Goal: Task Accomplishment & Management: Use online tool/utility

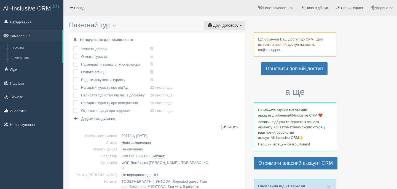
click at [228, 24] on span "Друк договору" at bounding box center [225, 25] width 25 height 4
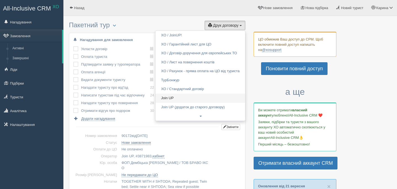
click at [203, 99] on link "Join UP" at bounding box center [200, 98] width 90 height 9
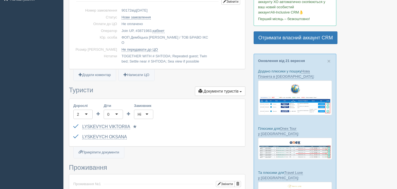
scroll to position [126, 0]
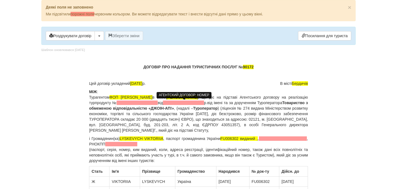
click at [158, 104] on span at bounding box center [137, 103] width 41 height 4
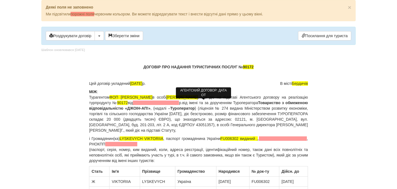
click at [179, 102] on span at bounding box center [156, 103] width 46 height 4
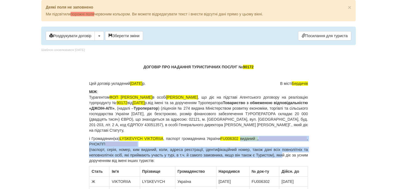
drag, startPoint x: 245, startPoint y: 139, endPoint x: 290, endPoint y: 151, distance: 46.6
click at [290, 153] on p "і Громадянин(ка) LYSKEVYCH VIKTORIIA , паспорт громадянина України FU006302 вид…" at bounding box center [198, 150] width 219 height 28
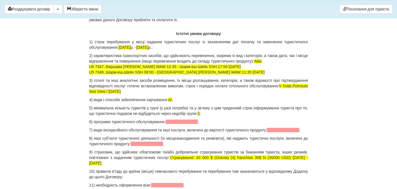
scroll to position [537, 0]
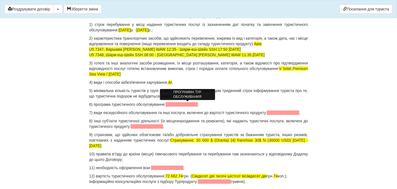
click at [197, 105] on span at bounding box center [182, 104] width 32 height 4
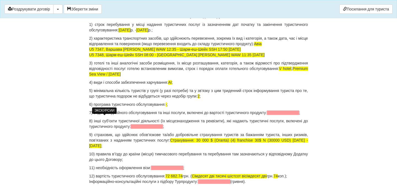
click at [267, 115] on span at bounding box center [283, 112] width 32 height 4
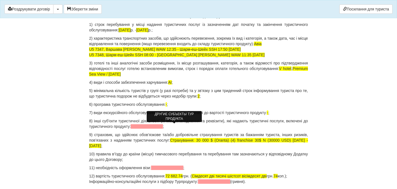
click at [161, 125] on span at bounding box center [147, 126] width 32 height 4
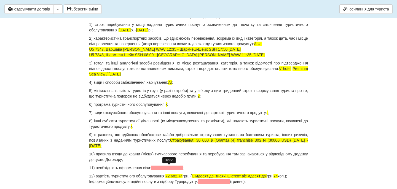
click at [171, 167] on span at bounding box center [167, 168] width 32 height 4
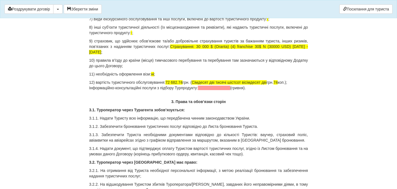
scroll to position [631, 0]
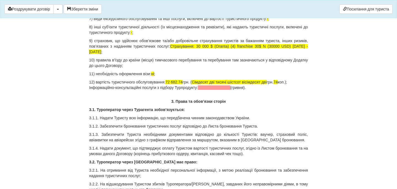
drag, startPoint x: 258, startPoint y: 89, endPoint x: 84, endPoint y: 90, distance: 174.4
drag, startPoint x: 175, startPoint y: 82, endPoint x: 187, endPoint y: 81, distance: 12.1
click at [182, 81] on span "72 682.74" at bounding box center [173, 82] width 17 height 4
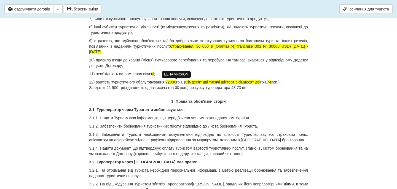
click at [174, 83] on span "72000" at bounding box center [170, 82] width 11 height 4
drag, startPoint x: 231, startPoint y: 81, endPoint x: 272, endPoint y: 82, distance: 40.5
click at [272, 82] on p "12) вартість туристичного обслуговування: 72 000 грн. ( Сімдесят дві тисячі шіс…" at bounding box center [198, 84] width 219 height 11
click at [232, 81] on span "74" at bounding box center [230, 82] width 4 height 4
click at [261, 83] on p "12) вартість туристичного обслуговування: 72 000 грн. ( Сімдесят дві тисячі грн…" at bounding box center [198, 84] width 219 height 11
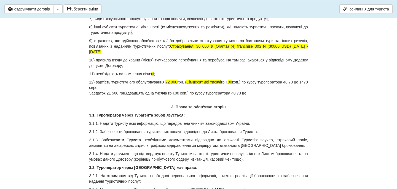
click at [262, 94] on p "12) вартість туристичного обслуговування: 72 000 грн. ( Сімдесят дві тисячі грн…" at bounding box center [198, 87] width 219 height 17
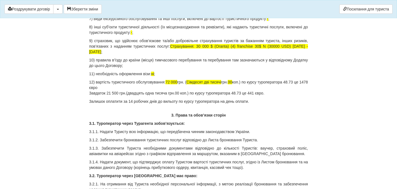
click at [105, 102] on p "Залишок оплатити за 14 робочих днів до вильоту по курсу туроператора на день оп…" at bounding box center [198, 102] width 219 height 6
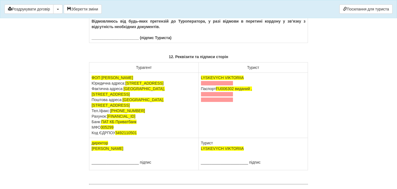
scroll to position [3487, 0]
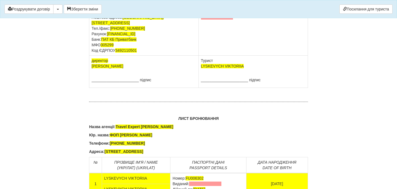
click at [226, 56] on td "LYSKEVYCH VIKTORIIA Паспорт FU006302 виданий ," at bounding box center [252, 22] width 109 height 65
click at [225, 3] on span at bounding box center [217, 1] width 32 height 4
drag, startPoint x: 237, startPoint y: 94, endPoint x: 254, endPoint y: 114, distance: 26.2
click at [254, 56] on td "LYSKEVYCH VIKTORIIA Паспорт FU006302 виданий ," at bounding box center [252, 22] width 109 height 65
drag, startPoint x: 238, startPoint y: 95, endPoint x: 245, endPoint y: 109, distance: 15.6
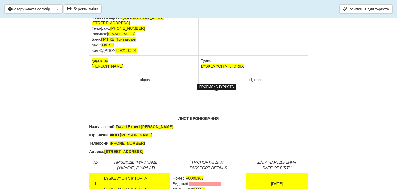
click at [245, 56] on td "LYSKEVYCH VIKTORIIA Паспорт FU006302 виданий ," at bounding box center [252, 22] width 109 height 65
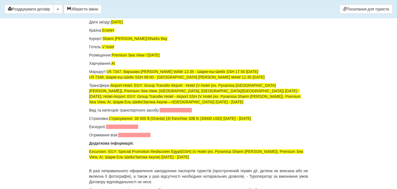
scroll to position [3685, 0]
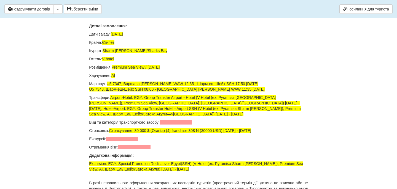
drag, startPoint x: 223, startPoint y: 79, endPoint x: 172, endPoint y: 79, distance: 51.0
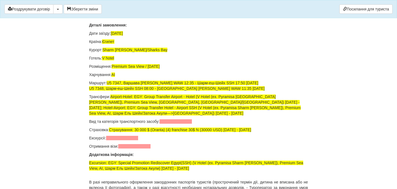
drag, startPoint x: 223, startPoint y: 100, endPoint x: 171, endPoint y: 101, distance: 51.5
click at [171, 17] on td "Номер: GD205423 Виданий: Дійсний до: 08.07.2032" at bounding box center [208, 5] width 76 height 21
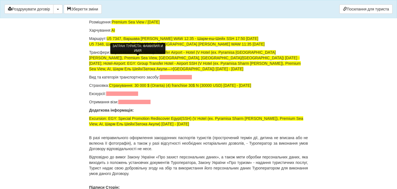
scroll to position [3738, 0]
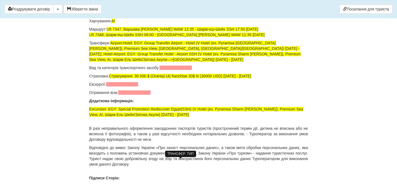
click at [181, 70] on span at bounding box center [176, 68] width 32 height 4
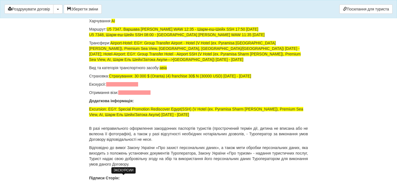
click at [125, 87] on span at bounding box center [122, 84] width 32 height 4
click at [128, 95] on span at bounding box center [134, 92] width 32 height 4
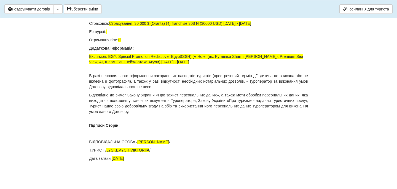
scroll to position [3884, 0]
click at [85, 9] on button "Зберегти зміни" at bounding box center [83, 8] width 38 height 9
click at [47, 10] on button "Роздрукувати договір" at bounding box center [28, 8] width 49 height 9
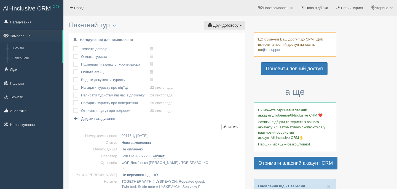
click at [237, 27] on span "Друк договору" at bounding box center [225, 25] width 25 height 4
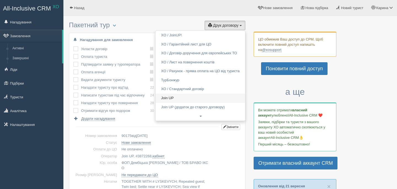
click at [181, 100] on link "Join UP" at bounding box center [200, 98] width 90 height 9
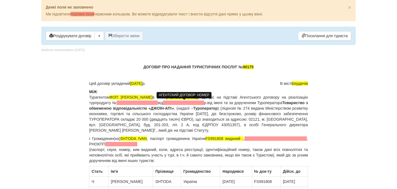
click at [158, 102] on span at bounding box center [137, 103] width 41 height 4
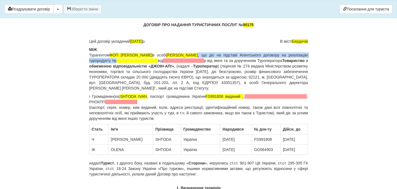
scroll to position [19, 0]
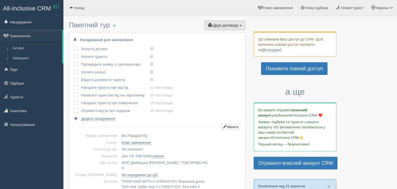
click at [240, 24] on button "Друк договору Друк" at bounding box center [224, 25] width 41 height 9
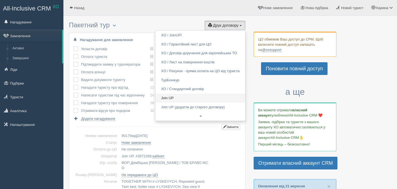
click at [182, 99] on link "Join UP" at bounding box center [200, 98] width 90 height 9
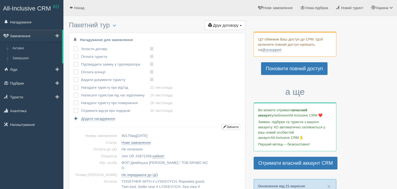
click at [39, 37] on link "Замовлення" at bounding box center [31, 36] width 62 height 12
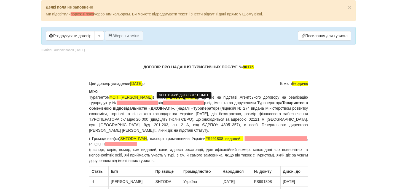
click at [158, 104] on span at bounding box center [137, 103] width 41 height 4
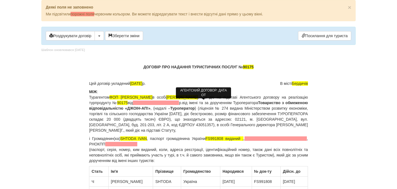
click at [179, 104] on span at bounding box center [156, 103] width 46 height 4
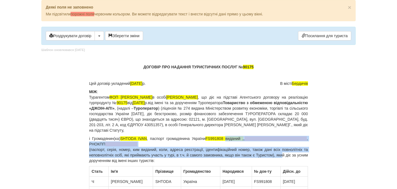
drag, startPoint x: 229, startPoint y: 137, endPoint x: 290, endPoint y: 153, distance: 63.0
click at [290, 153] on p "і Громадянин(ка) SHTODA IVAN , паспорт громадянина України FS991808 виданий , ,…" at bounding box center [198, 150] width 219 height 28
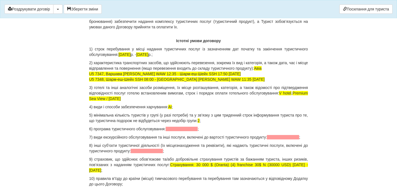
scroll to position [539, 0]
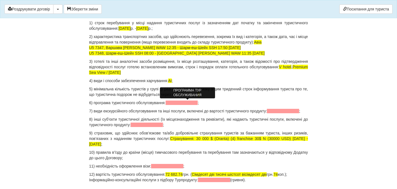
click at [179, 104] on span at bounding box center [182, 103] width 32 height 4
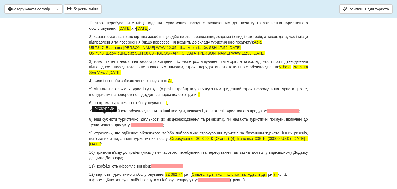
click at [267, 113] on span at bounding box center [283, 111] width 32 height 4
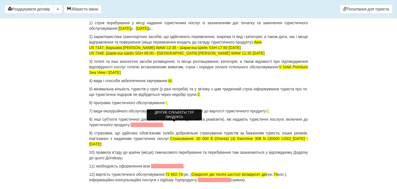
click at [163, 124] on span at bounding box center [147, 125] width 32 height 4
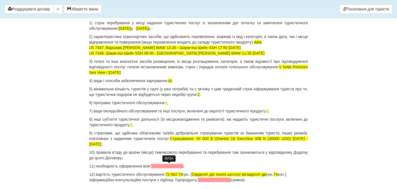
click at [167, 165] on span at bounding box center [167, 166] width 32 height 4
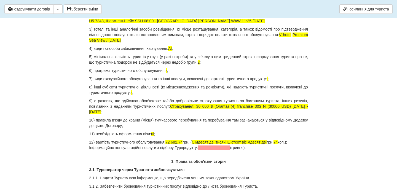
scroll to position [579, 0]
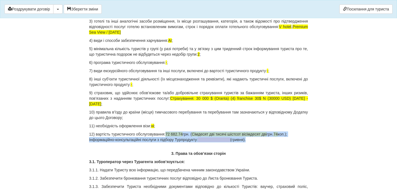
drag, startPoint x: 170, startPoint y: 134, endPoint x: 277, endPoint y: 142, distance: 107.2
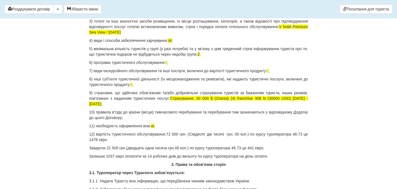
click at [114, 148] on p "Завдаток 21 500 грн.(двадцять одна тисяча грн.00 коп.) по курсу туроператора 48…" at bounding box center [198, 148] width 219 height 6
click at [170, 149] on p "Завдаток 21 600 грн.(двадцять одна тисяча грн.00 коп.) по курсу туроператора 48…" at bounding box center [198, 148] width 219 height 6
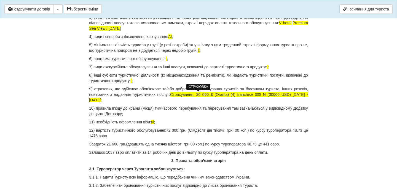
scroll to position [584, 0]
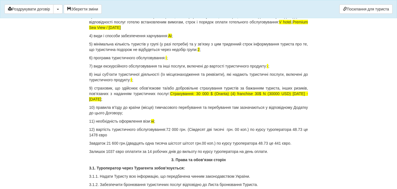
click at [290, 143] on p "Завдаток 21 600 грн.(двадцять одна тисяча шістсот шітсот грн.00 коп.) по курсу …" at bounding box center [198, 143] width 219 height 6
click at [115, 151] on p "Залишок 1037 євро оплатити за 14 робочих днів до вильоту по курсу туроператора …" at bounding box center [198, 152] width 219 height 6
click at [96, 7] on button "Зберегти зміни" at bounding box center [83, 8] width 38 height 9
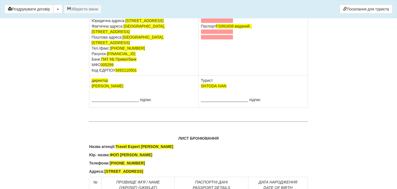
scroll to position [3498, 0]
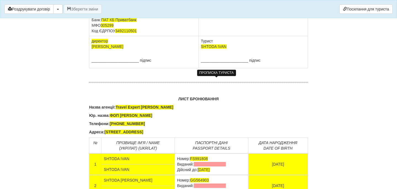
drag, startPoint x: 237, startPoint y: 86, endPoint x: 247, endPoint y: 102, distance: 18.5
click at [247, 36] on td "SHTODA IVAN Паспорт FS991808 виданий ," at bounding box center [252, 3] width 109 height 65
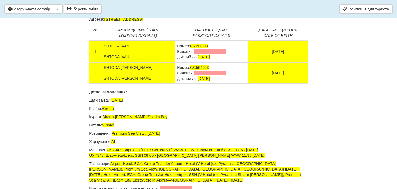
scroll to position [3653, 0]
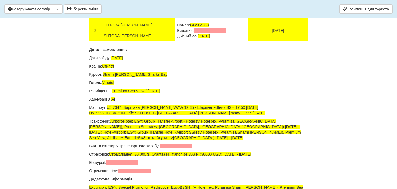
drag, startPoint x: 224, startPoint y: 108, endPoint x: 173, endPoint y: 107, distance: 50.7
click at [175, 20] on td "Номер: FS991808 Виданий: Дійсний до: 24.10.2028" at bounding box center [212, 8] width 74 height 21
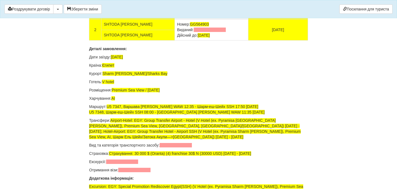
drag, startPoint x: 225, startPoint y: 129, endPoint x: 172, endPoint y: 129, distance: 52.6
click at [175, 40] on td "Номер: GG564903 Виданий: Дійсний до: 24.10.2028" at bounding box center [212, 29] width 74 height 21
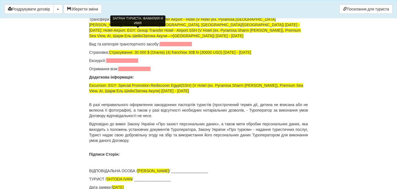
scroll to position [3753, 0]
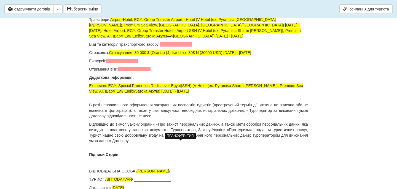
click at [183, 47] on span at bounding box center [176, 44] width 32 height 4
click at [133, 63] on span at bounding box center [122, 61] width 32 height 4
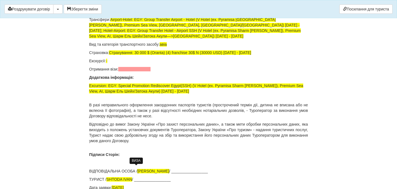
click at [133, 71] on span at bounding box center [134, 69] width 32 height 4
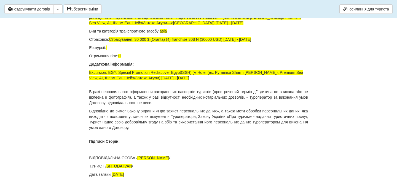
scroll to position [3881, 0]
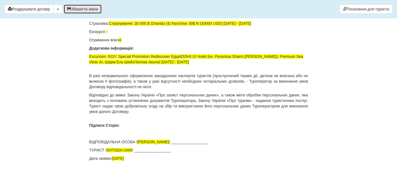
click at [90, 8] on button "Зберегти зміни" at bounding box center [83, 8] width 38 height 9
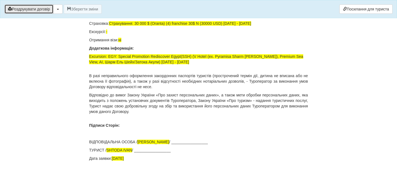
click at [49, 7] on button "Роздрукувати договір" at bounding box center [28, 8] width 49 height 9
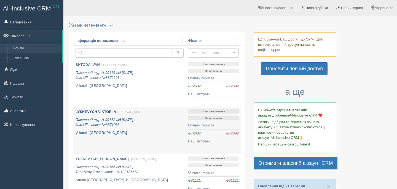
click at [104, 109] on link "LYSKEVYCH VIKTORIIA / [PERSON_NAME] Пакетний тур №90172 від [DATE] Join UP, зая…" at bounding box center [129, 130] width 112 height 47
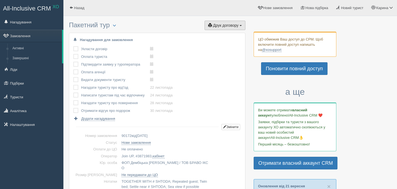
click at [229, 24] on span "Друк договору" at bounding box center [225, 25] width 25 height 4
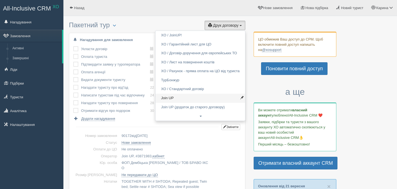
click at [169, 97] on link "Join UP" at bounding box center [200, 98] width 90 height 9
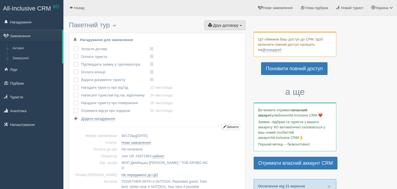
click at [228, 26] on span "Друк договору" at bounding box center [225, 25] width 25 height 4
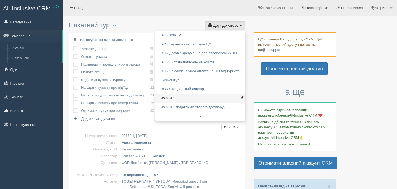
click at [172, 100] on link "Join UP" at bounding box center [200, 98] width 90 height 9
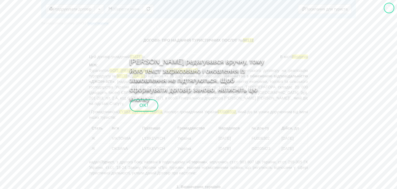
click at [388, 11] on div at bounding box center [388, 8] width 10 height 10
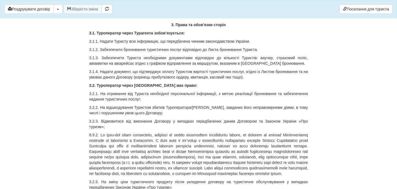
scroll to position [606, 0]
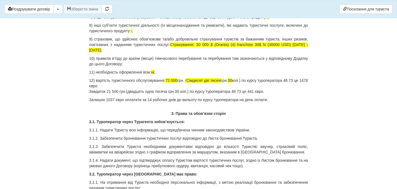
drag, startPoint x: 171, startPoint y: 79, endPoint x: 277, endPoint y: 94, distance: 107.1
drag, startPoint x: 277, startPoint y: 98, endPoint x: 171, endPoint y: 80, distance: 107.4
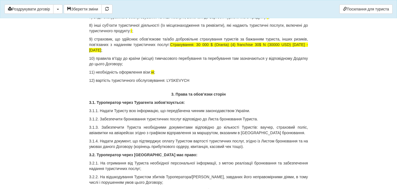
drag, startPoint x: 170, startPoint y: 81, endPoint x: 198, endPoint y: 81, distance: 27.6
click at [198, 81] on p "12) вартість туристичного обслуговування: LYSKEVYCH" at bounding box center [198, 81] width 219 height 6
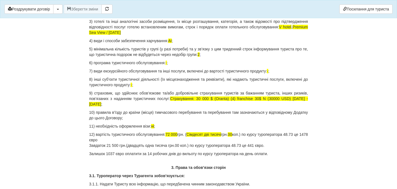
scroll to position [555, 0]
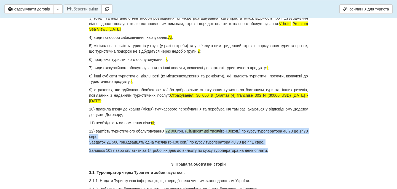
drag, startPoint x: 172, startPoint y: 131, endPoint x: 279, endPoint y: 148, distance: 108.7
copy div "72 000 грн. ( Сімдесят дві тисячі грн. 00 коп.) по курсу туроператора 48.73 це …"
click at [185, 141] on p "12) вартість туристичного обслуговування: 72 000 грн. ( Сімдесят дві тисячі грн…" at bounding box center [198, 136] width 219 height 17
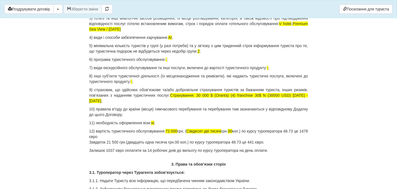
click at [171, 142] on p "12) вартість туристичного обслуговування: 72 000 грн. ( Сімдесят дві тисячі грн…" at bounding box center [198, 136] width 219 height 17
click at [101, 10] on button "Зберегти зміни" at bounding box center [83, 8] width 38 height 9
click at [26, 17] on div "Роздрукувати договір Скачати PDF Зберегти зміни Посилання для туриста" at bounding box center [198, 9] width 397 height 18
click at [26, 12] on button "Роздрукувати договір" at bounding box center [28, 8] width 49 height 9
